Goal: Task Accomplishment & Management: Manage account settings

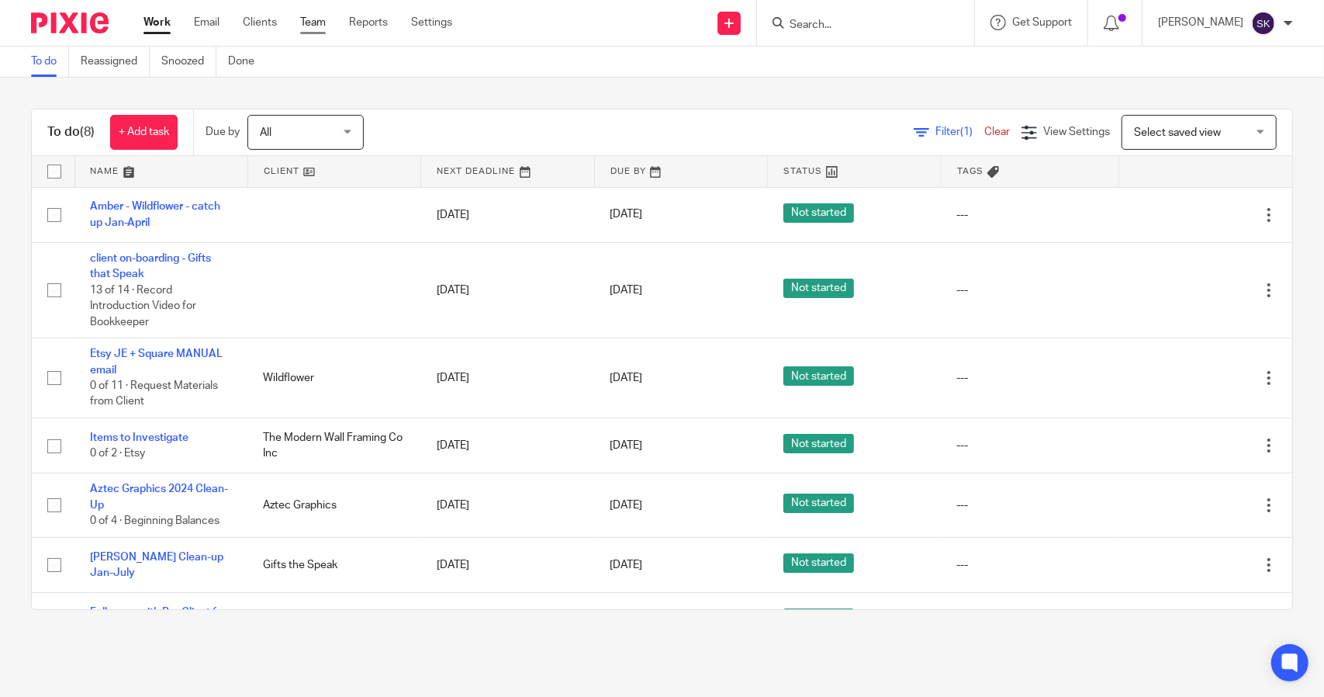
click at [313, 26] on link "Team" at bounding box center [313, 23] width 26 height 16
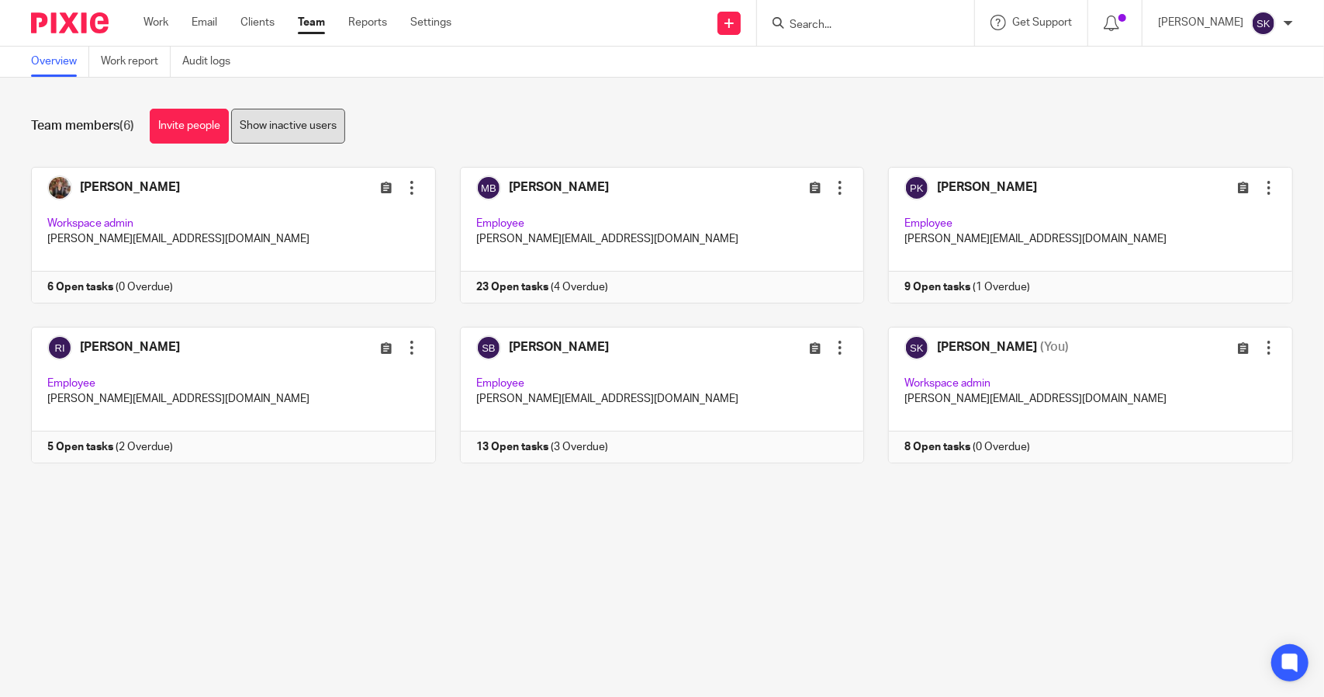
click at [305, 130] on link "Show inactive users" at bounding box center [288, 126] width 114 height 35
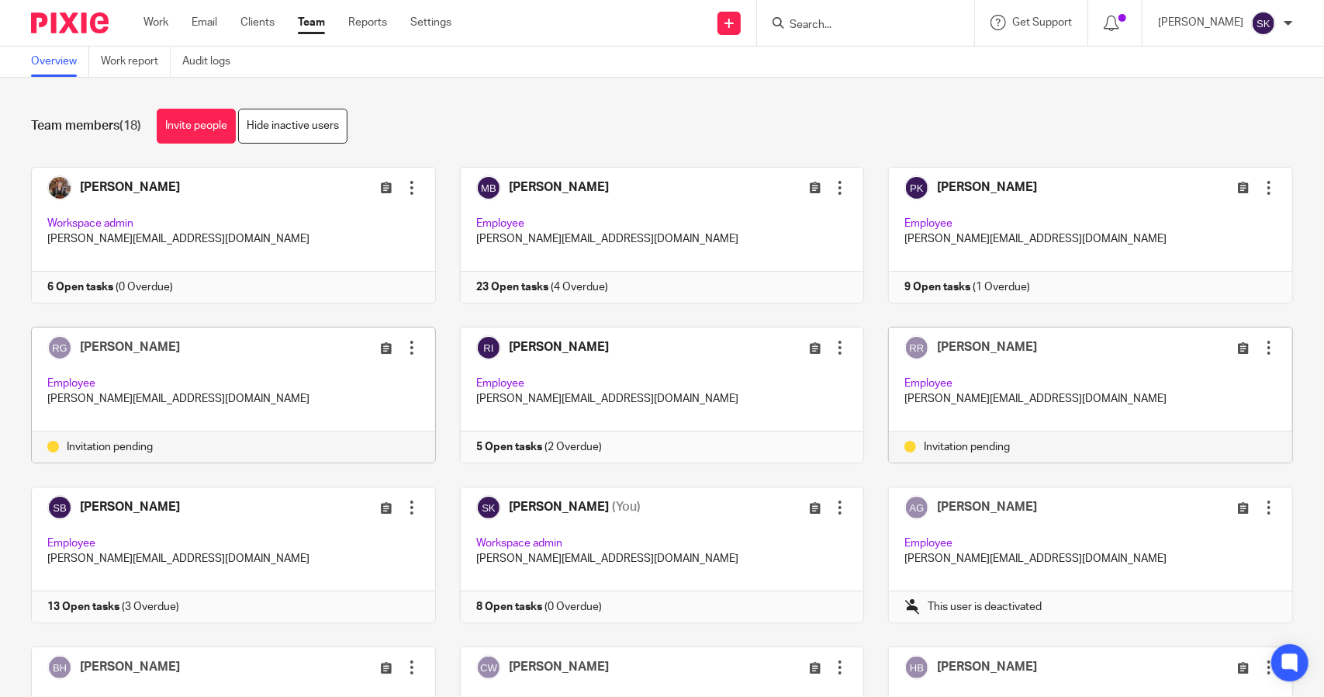
click at [1262, 349] on div at bounding box center [1270, 348] width 16 height 16
click at [1200, 407] on span "Resend invitation" at bounding box center [1211, 408] width 84 height 11
